Goal: Task Accomplishment & Management: Complete application form

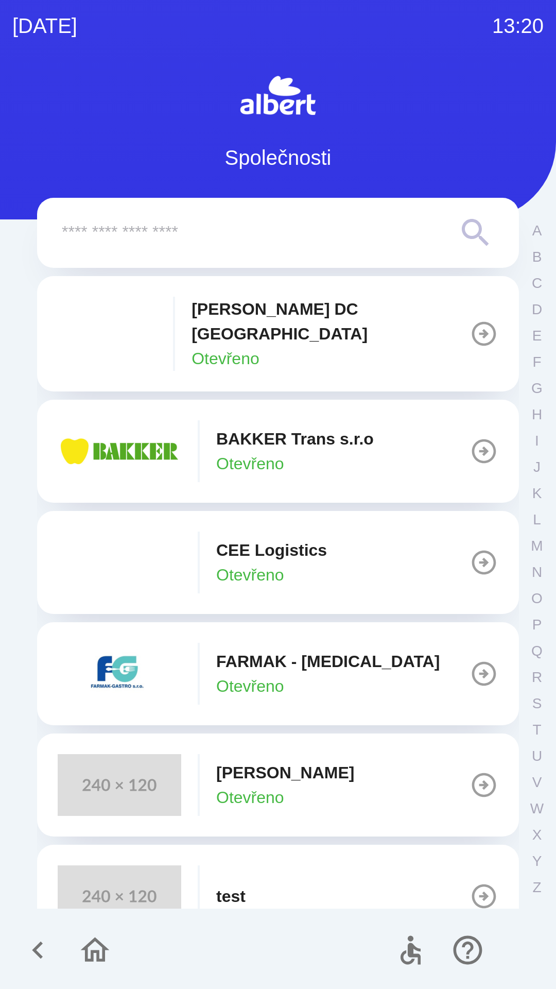
click at [279, 517] on button "CEE Logistics Otevřeno" at bounding box center [278, 562] width 482 height 103
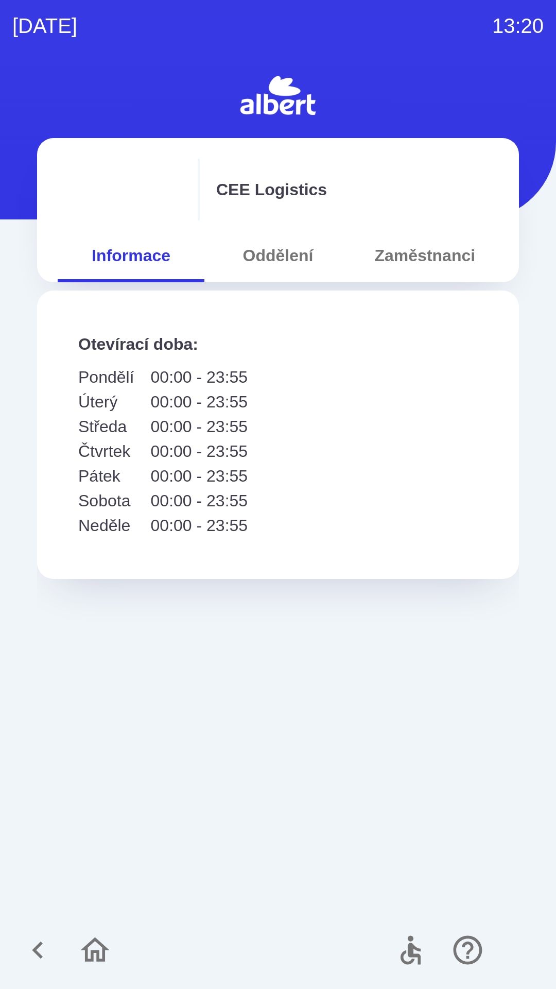
click at [270, 248] on button "Oddělení" at bounding box center [277, 255] width 147 height 37
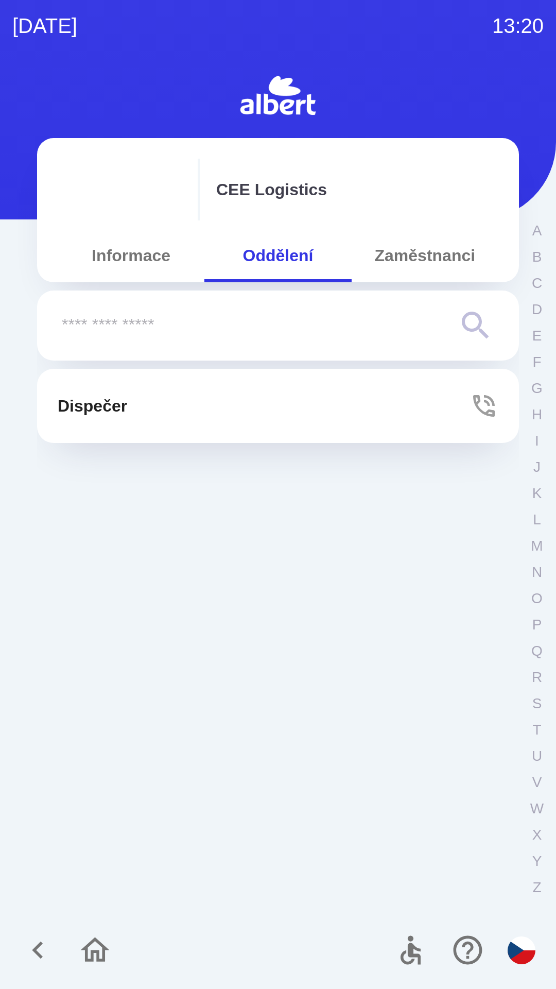
click at [488, 401] on icon "button" at bounding box center [484, 405] width 29 height 29
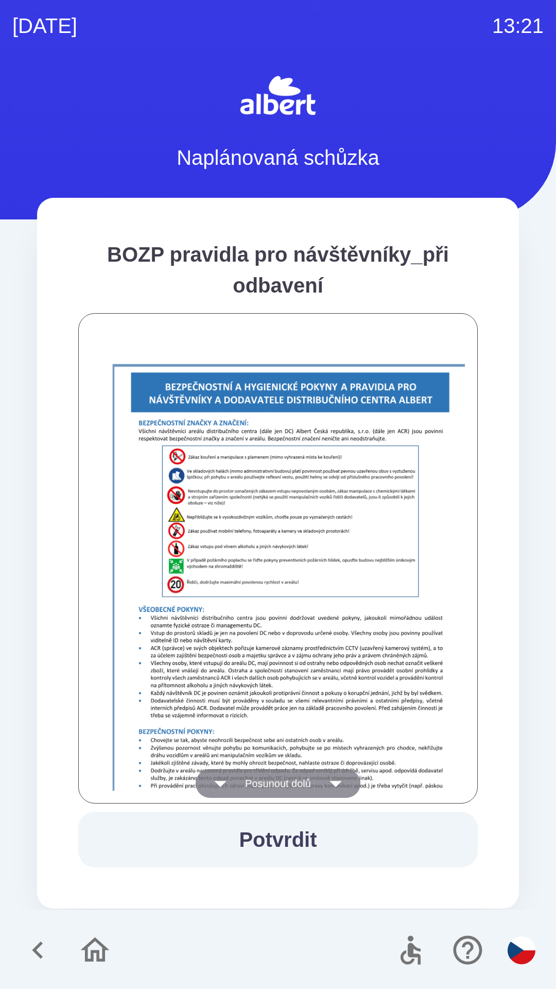
click at [280, 777] on button "Posunout dolů" at bounding box center [278, 783] width 165 height 29
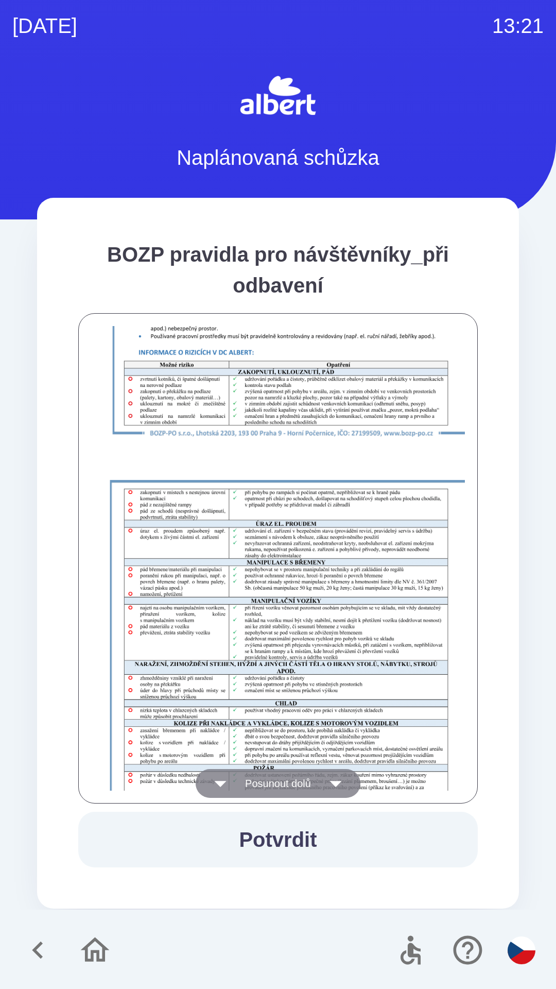
click at [294, 784] on button "Posunout dolů" at bounding box center [278, 783] width 165 height 29
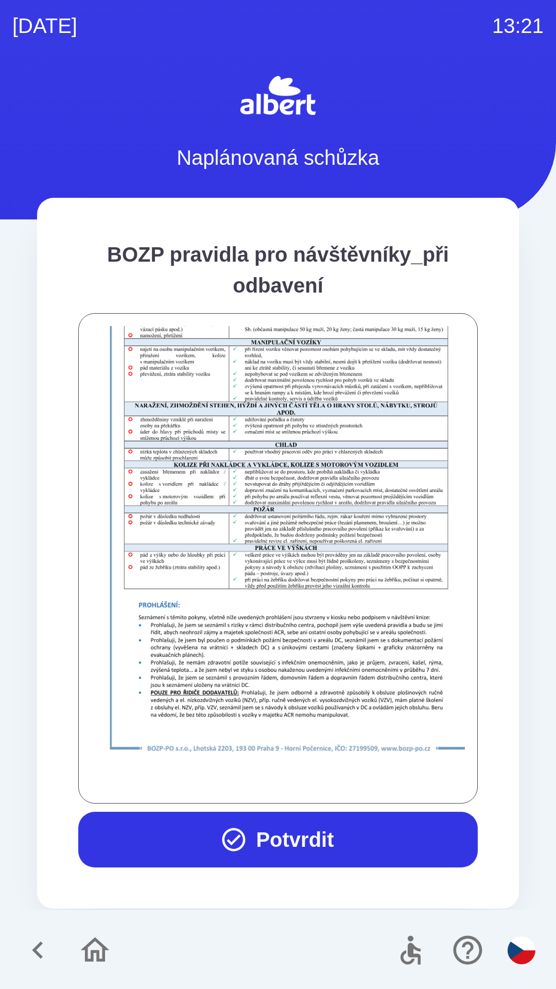
click at [310, 828] on button "Potvrdit" at bounding box center [278, 840] width 400 height 56
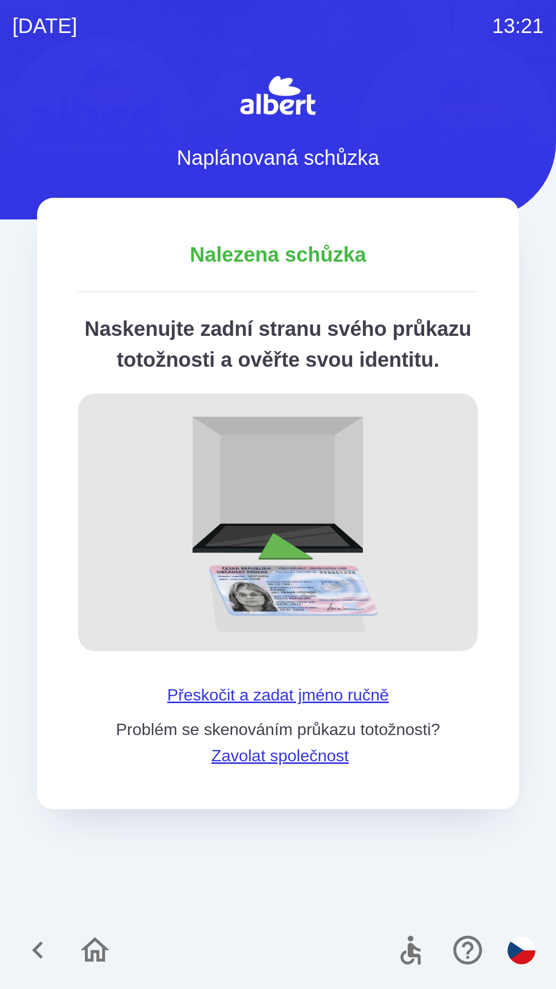
click at [261, 705] on div "Nalezena schůzka Naskenujte zadní stranu svého průkazu totožnosti a ověřte svou…" at bounding box center [278, 503] width 482 height 611
click at [242, 707] on button "Přeskočit a zadat jméno ručně" at bounding box center [278, 694] width 230 height 25
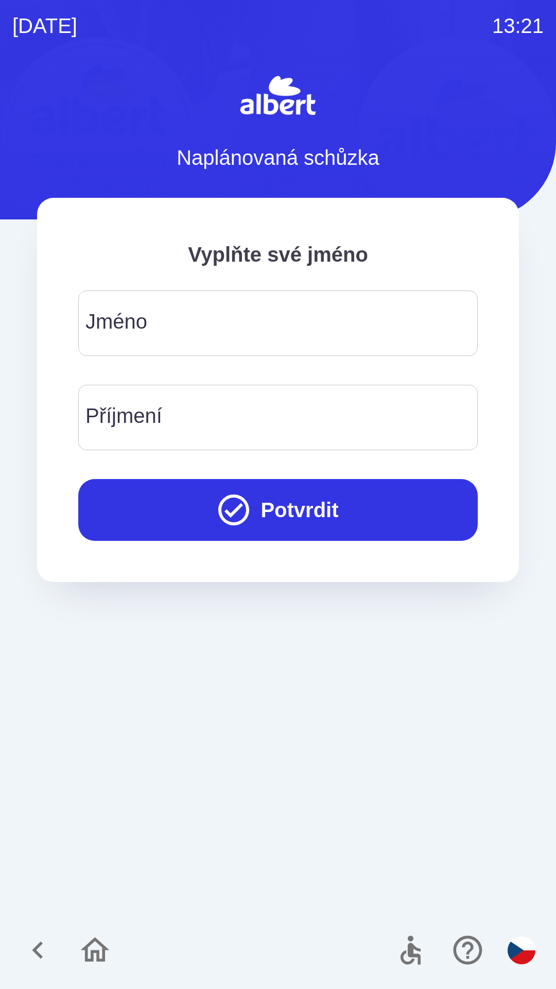
click at [148, 313] on div "[PERSON_NAME]" at bounding box center [278, 323] width 400 height 65
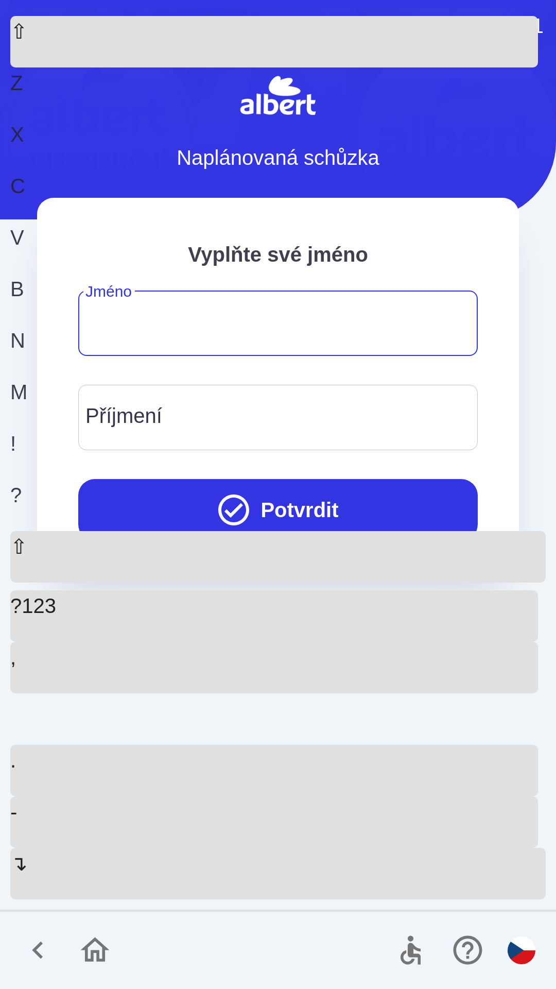
click at [42, 67] on div "⇧" at bounding box center [274, 42] width 528 height 52
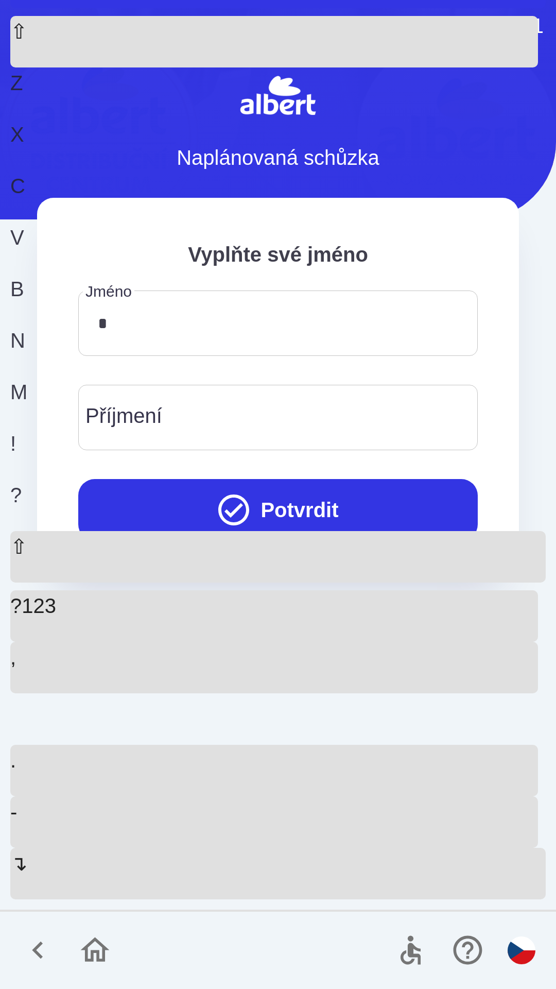
click at [363, 428] on div "M" at bounding box center [274, 403] width 528 height 52
type input "******"
click at [314, 377] on div "n" at bounding box center [274, 351] width 528 height 52
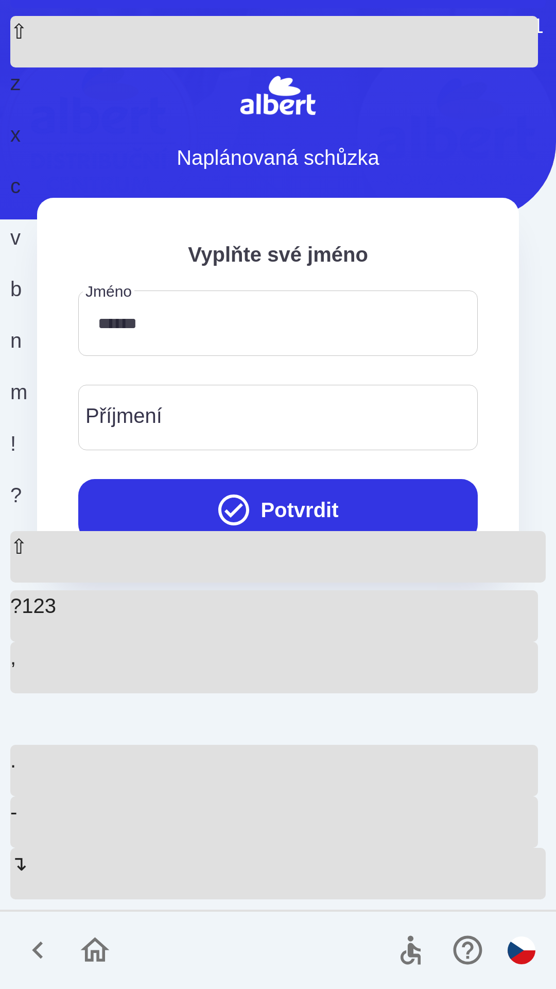
click at [200, 405] on input "Příjmení" at bounding box center [278, 417] width 375 height 41
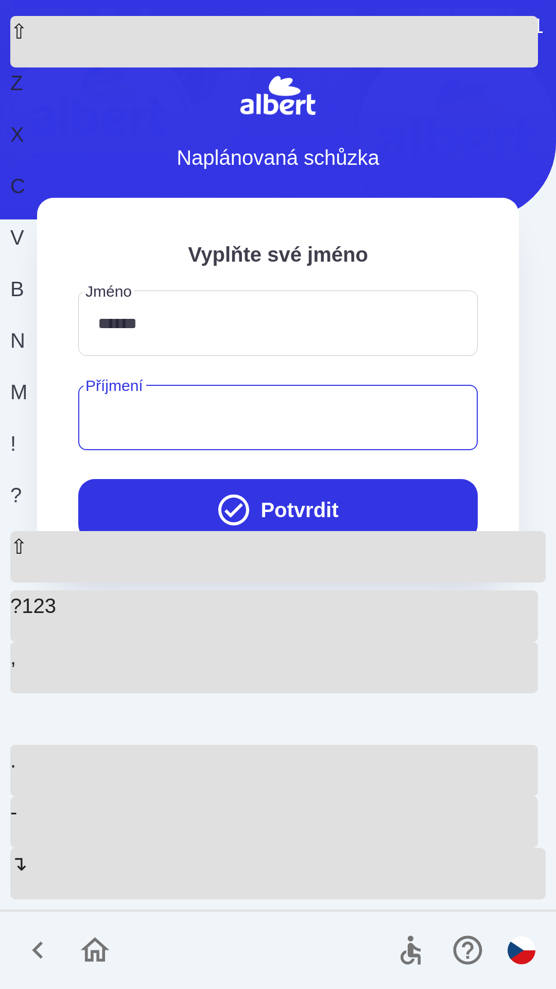
click at [29, 67] on div "⇧" at bounding box center [274, 42] width 528 height 52
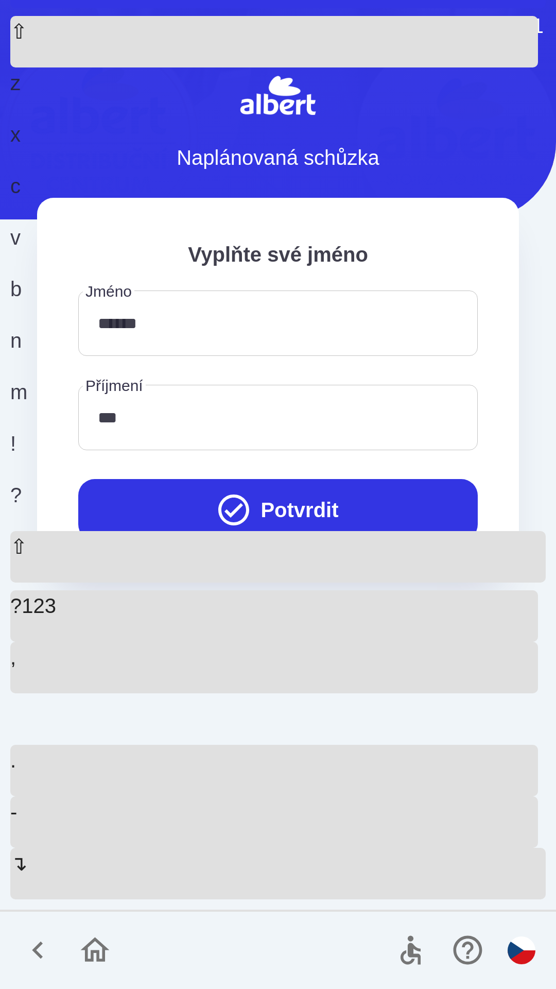
click at [228, 274] on div "v" at bounding box center [274, 248] width 528 height 52
type input "********"
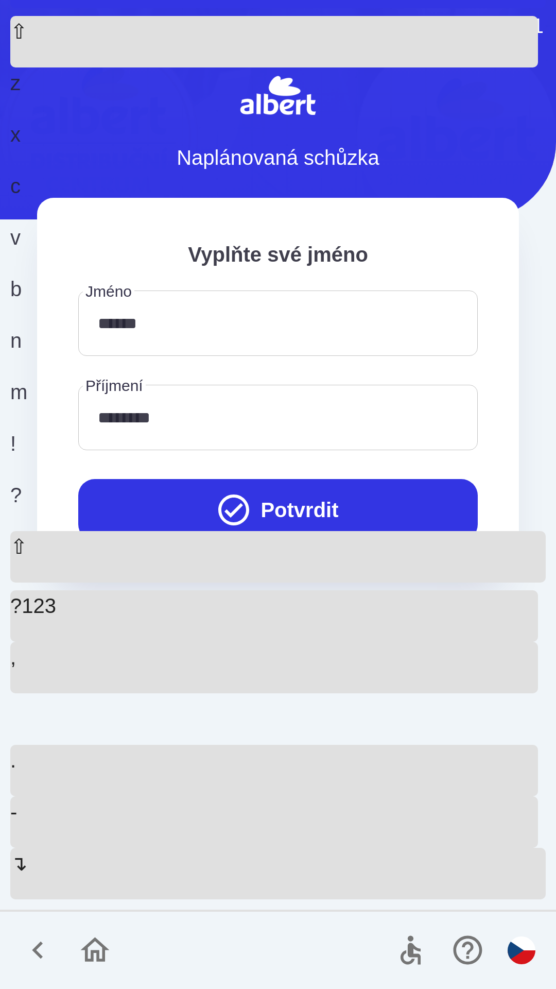
click at [253, 484] on button "Potvrdit" at bounding box center [278, 510] width 400 height 62
